Goal: Information Seeking & Learning: Learn about a topic

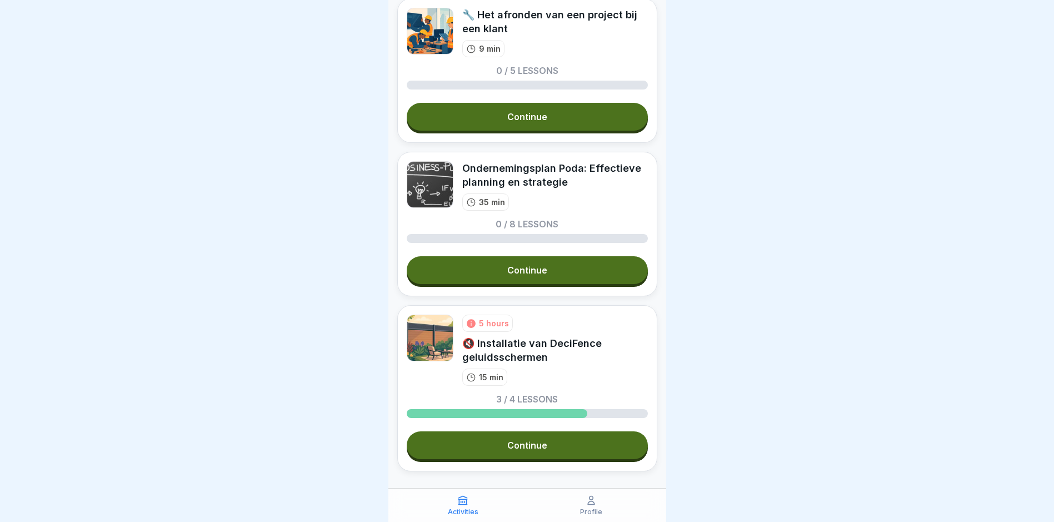
scroll to position [216, 0]
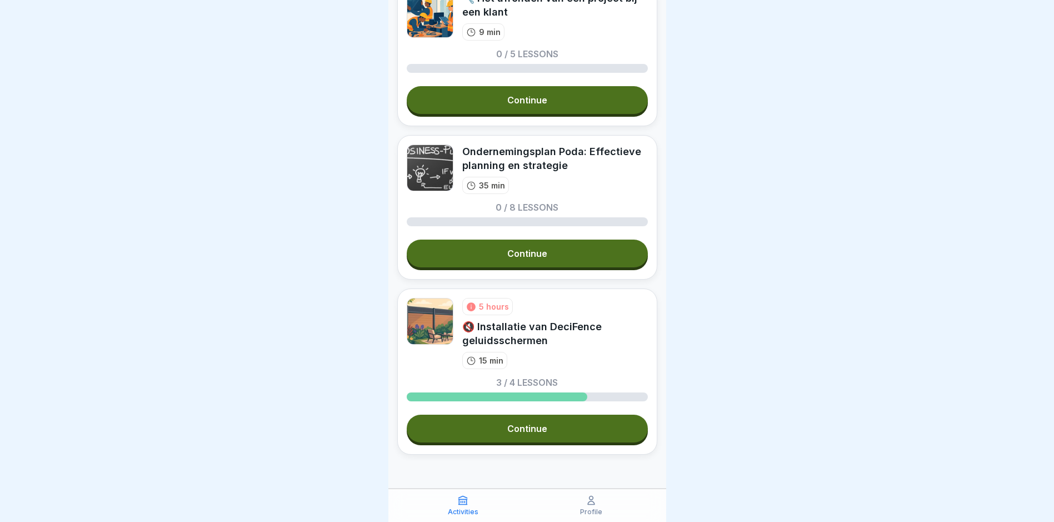
click at [526, 432] on link "Continue" at bounding box center [527, 429] width 241 height 28
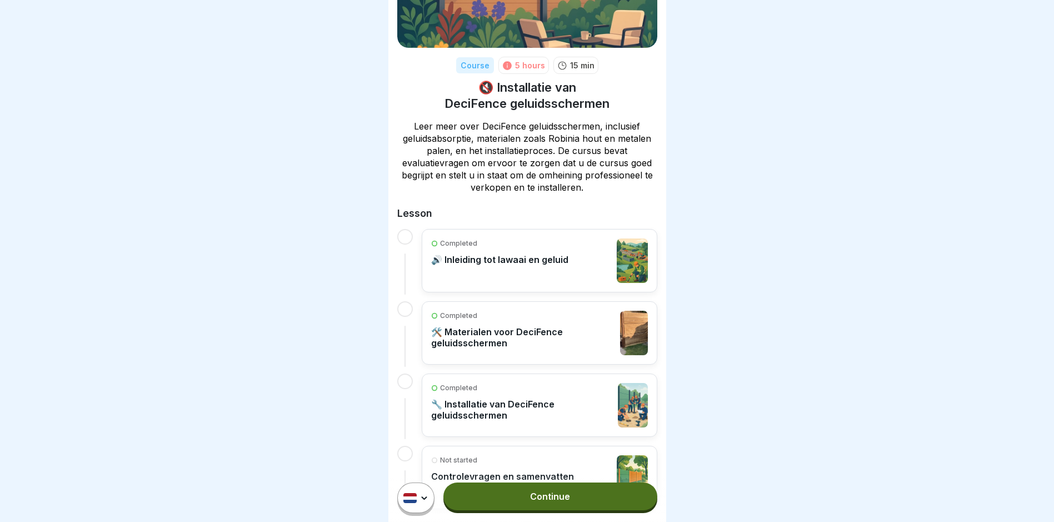
scroll to position [111, 0]
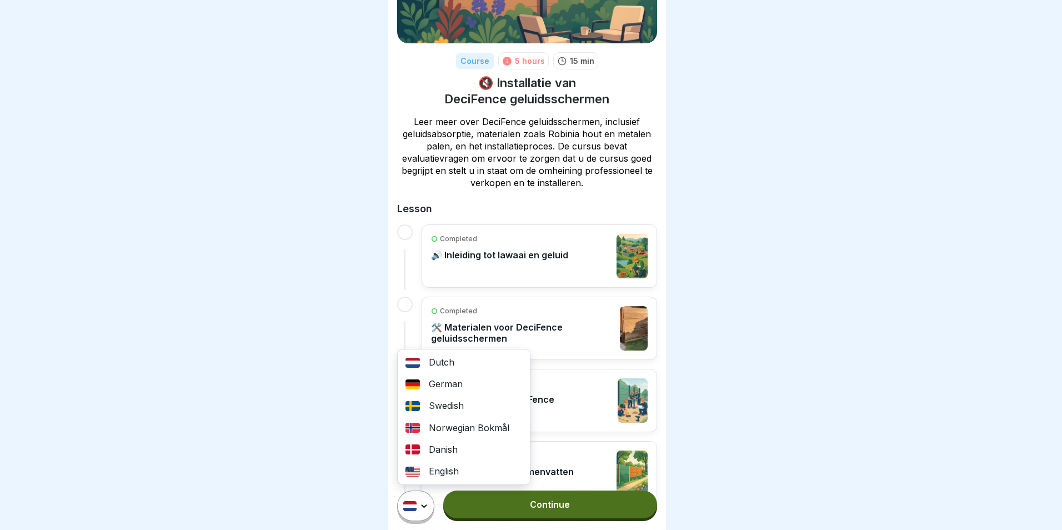
click at [425, 513] on html "Course 5 hours 15 min 🔇 Installatie van DeciFence geluidsschermen Leer meer ove…" at bounding box center [531, 265] width 1062 height 530
click at [341, 382] on html "Course 5 hours 15 min 🔇 Installatie van DeciFence geluidsschermen Leer meer ove…" at bounding box center [531, 265] width 1062 height 530
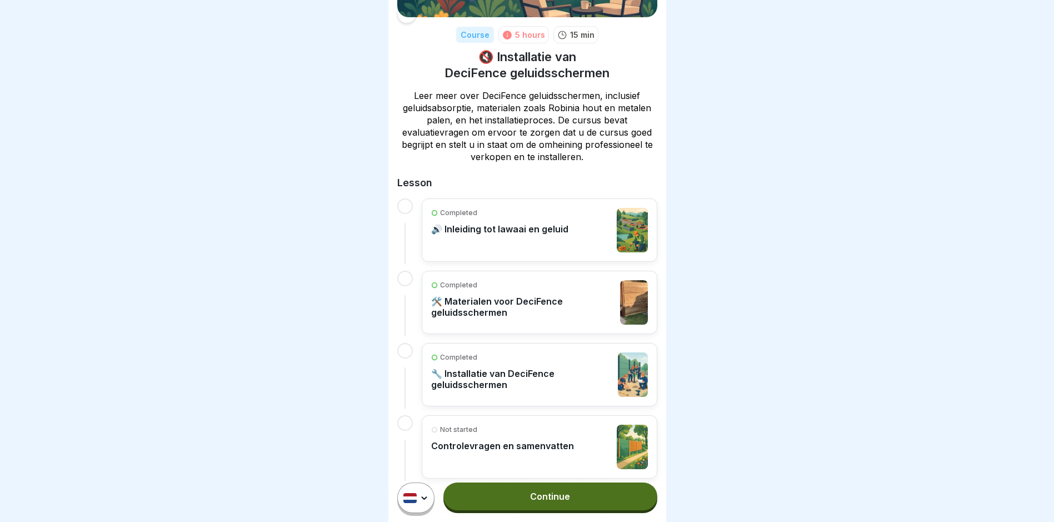
scroll to position [152, 0]
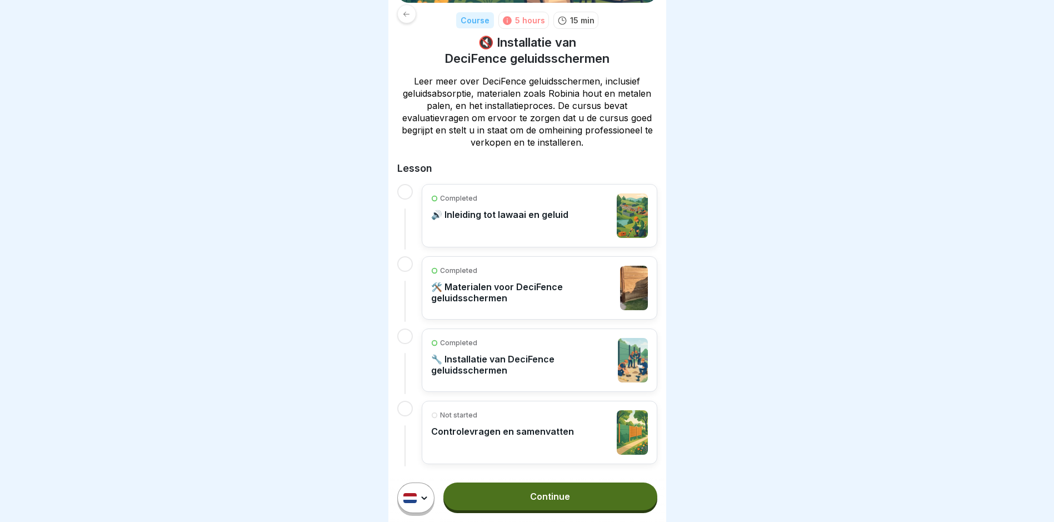
click at [536, 292] on p "🛠️ Materialen voor DeciFence geluidsschermen" at bounding box center [523, 292] width 184 height 22
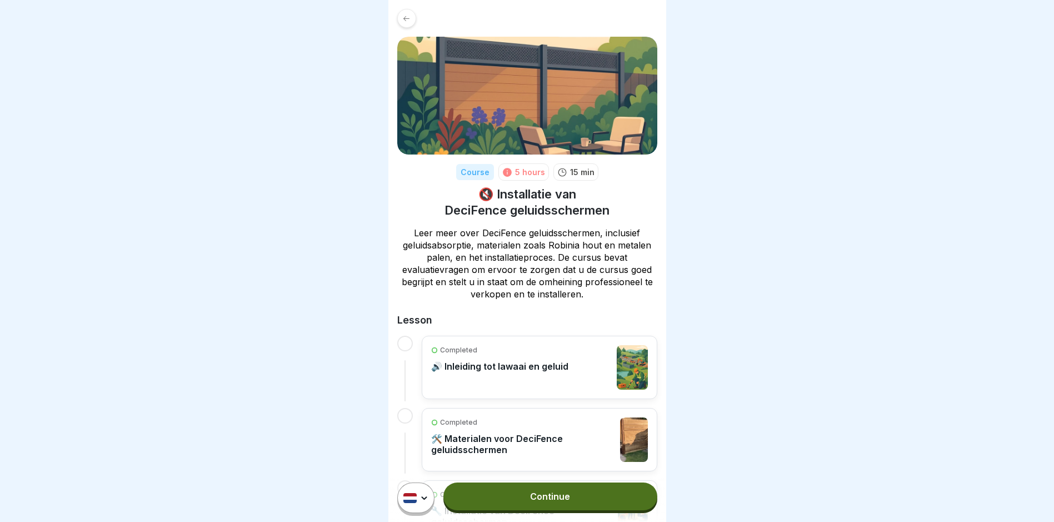
click at [486, 359] on div "Completed 🔊 Inleiding tot lawaai en geluid" at bounding box center [499, 367] width 137 height 44
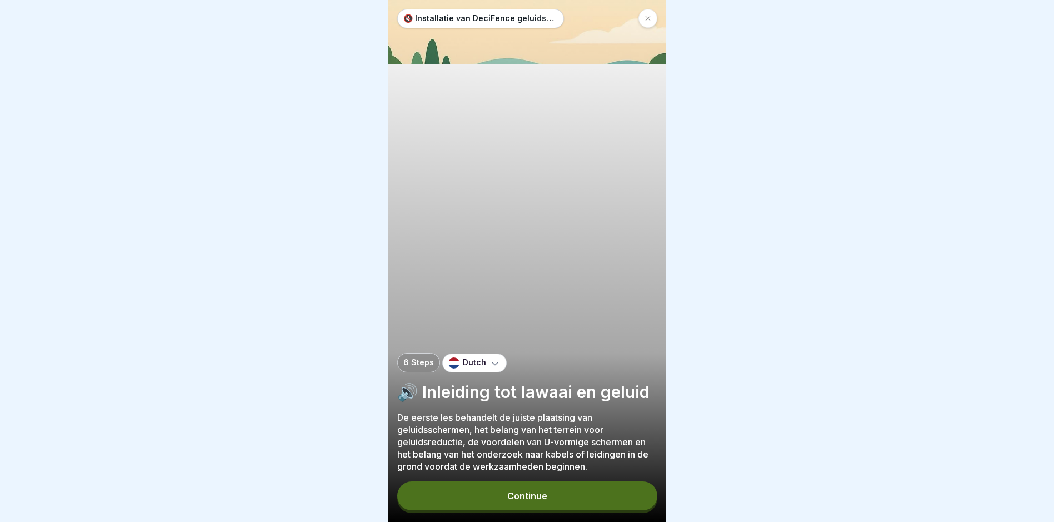
scroll to position [8, 0]
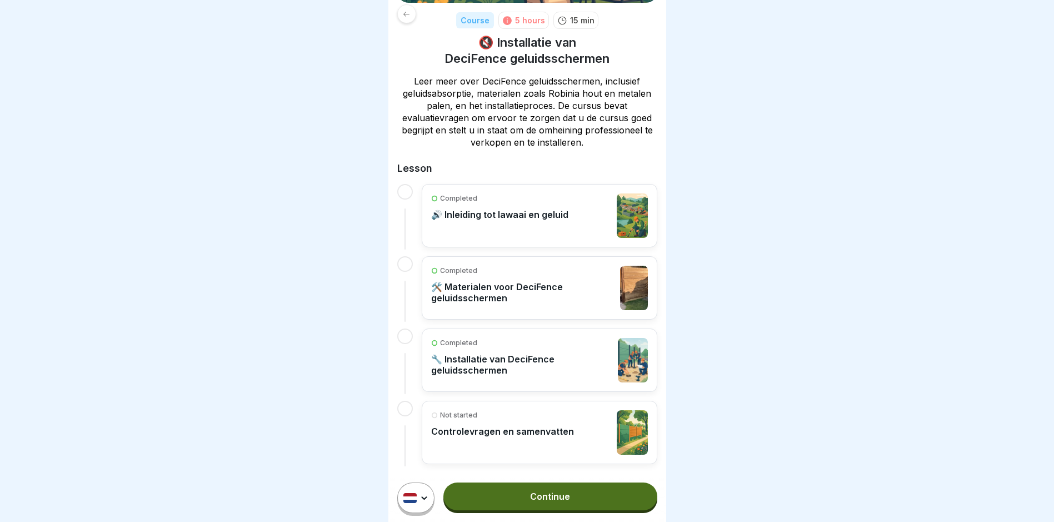
scroll to position [8, 0]
